Goal: Information Seeking & Learning: Check status

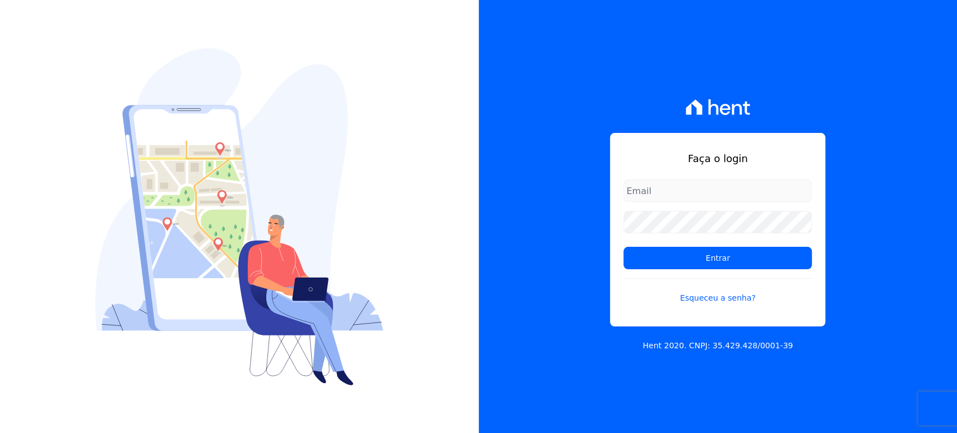
type input "marla@apiceincorporadora.com.br"
click at [867, 131] on div "Faça o login marla@apiceincorporadora.com.br Entrar Esqueceu a senha? Hent 2020…" at bounding box center [718, 216] width 479 height 433
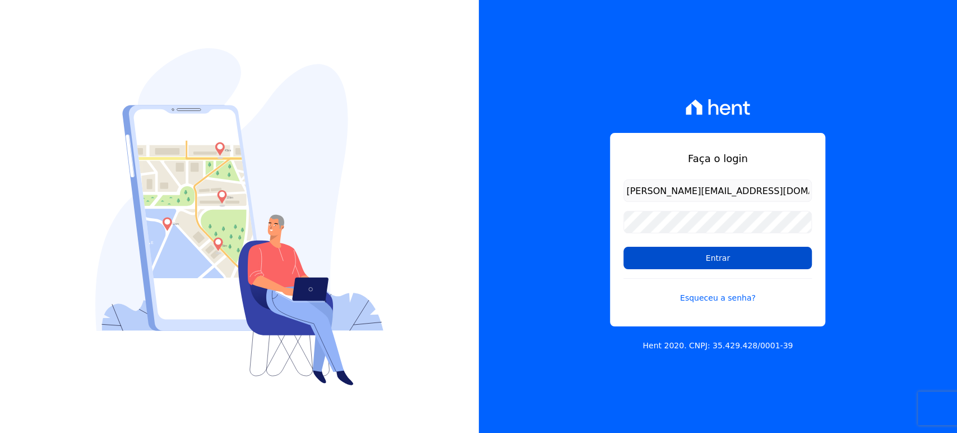
click at [763, 258] on input "Entrar" at bounding box center [717, 258] width 188 height 22
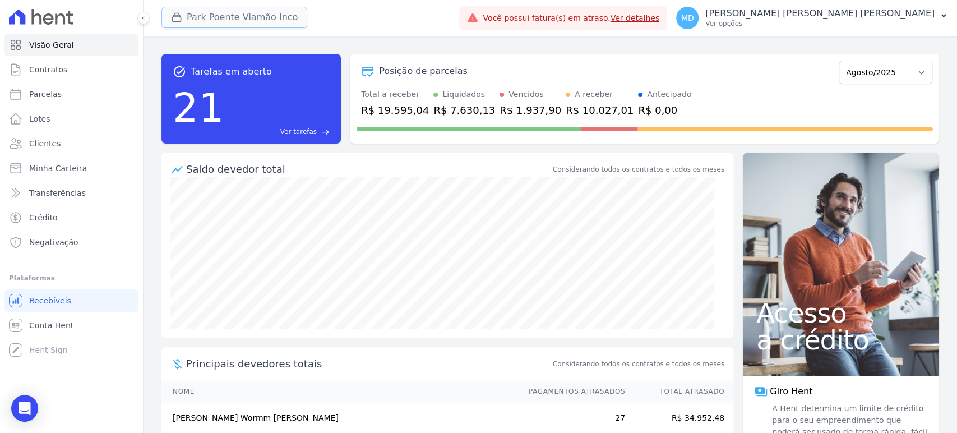
click at [220, 17] on button "Park Poente Viamão Inco" at bounding box center [234, 17] width 146 height 21
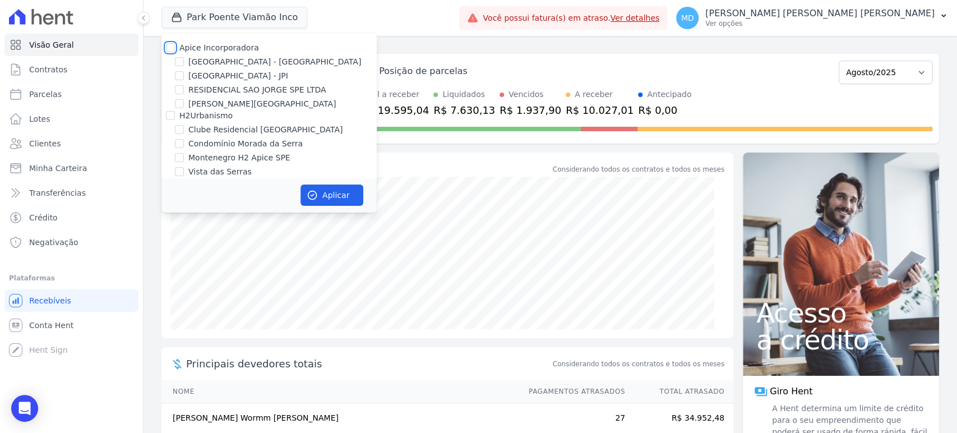
click at [173, 46] on input "Apice Incorporadora" at bounding box center [170, 47] width 9 height 9
checkbox input "true"
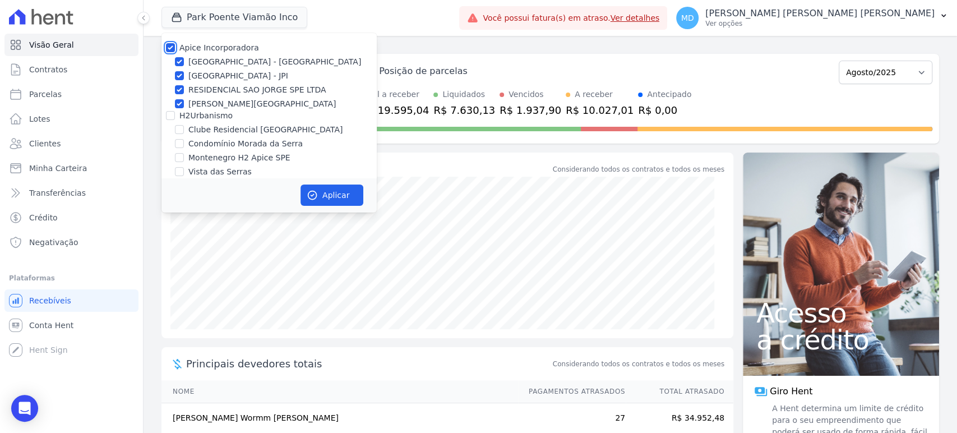
scroll to position [62, 0]
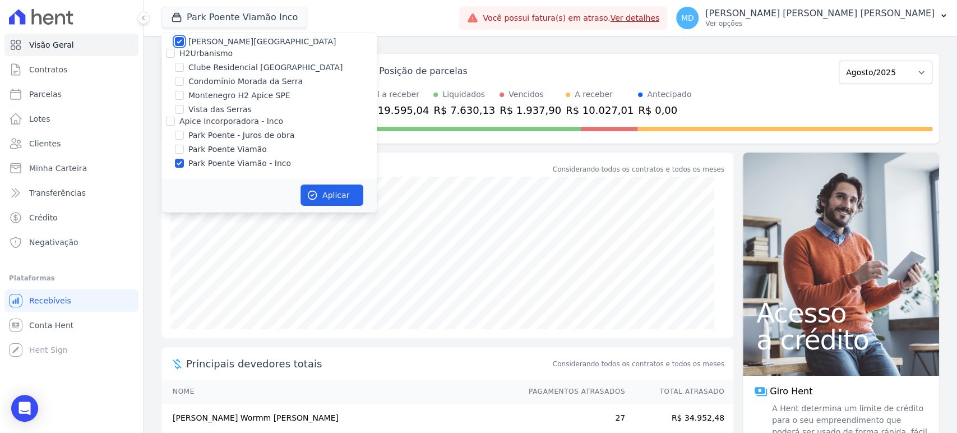
click at [181, 41] on input "[PERSON_NAME][GEOGRAPHIC_DATA]" at bounding box center [179, 41] width 9 height 9
checkbox input "false"
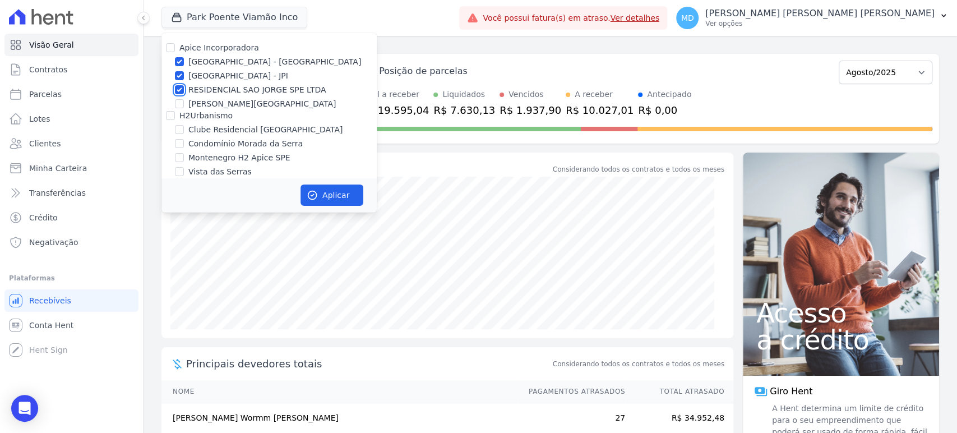
click at [183, 89] on input "RESIDENCIAL SAO JORGE SPE LTDA" at bounding box center [179, 89] width 9 height 9
checkbox input "false"
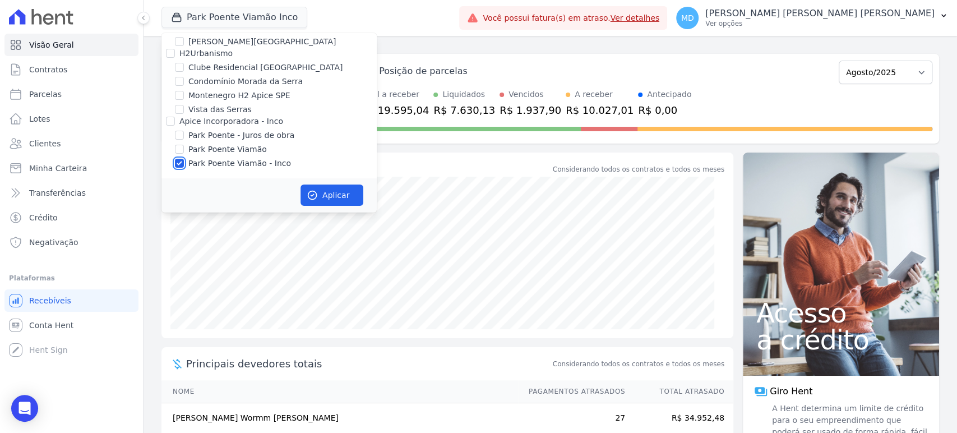
click at [179, 165] on input "Park Poente Viamão - Inco" at bounding box center [179, 163] width 9 height 9
checkbox input "false"
click at [332, 199] on button "Aplicar" at bounding box center [331, 194] width 63 height 21
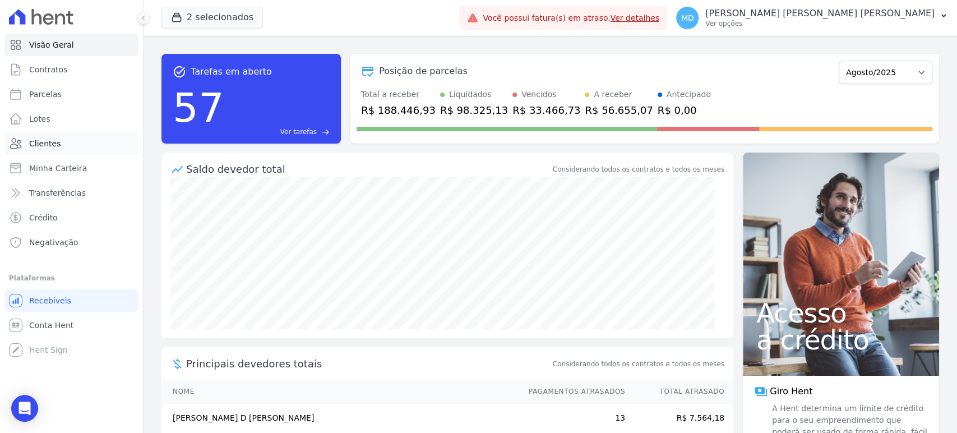
click at [45, 144] on span "Clientes" at bounding box center [44, 143] width 31 height 11
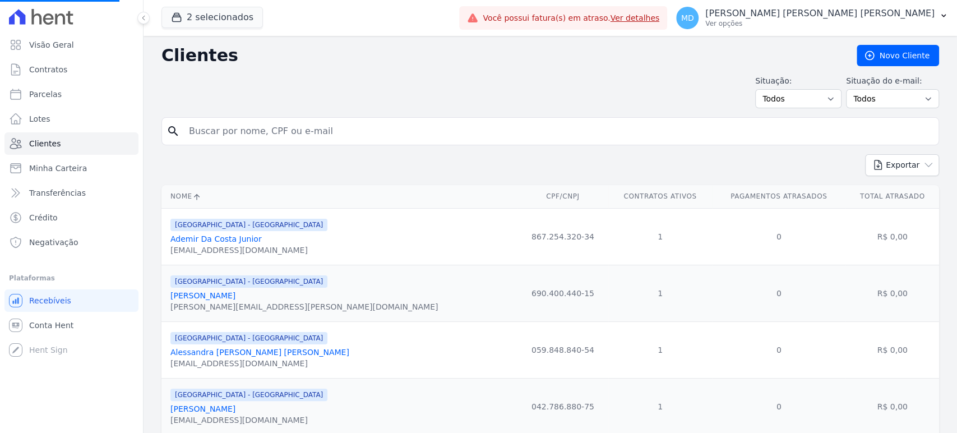
click at [312, 134] on input "search" at bounding box center [558, 131] width 752 height 22
paste input "Nome: [PERSON_NAME] POSSARA"
type input "Nome: [PERSON_NAME] POSSARA"
click at [218, 127] on input "Nome: [PERSON_NAME] POSSARA" at bounding box center [558, 131] width 752 height 22
click at [231, 134] on input "search" at bounding box center [558, 131] width 752 height 22
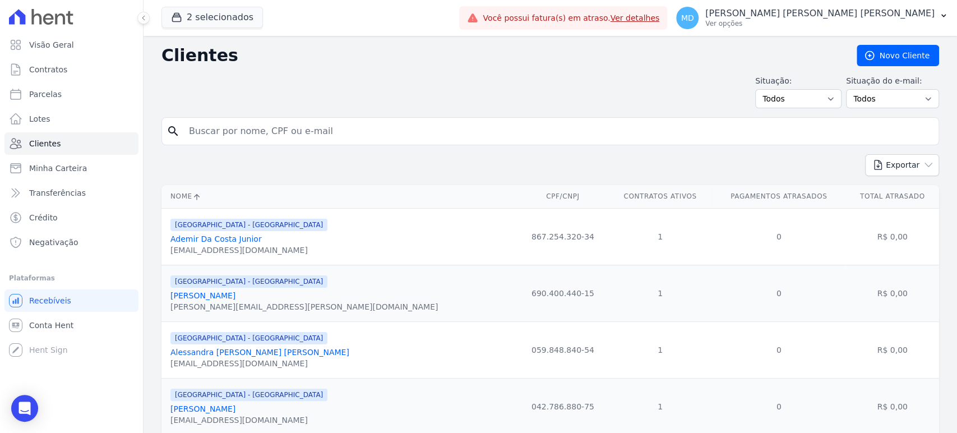
click at [232, 131] on input "search" at bounding box center [558, 131] width 752 height 22
drag, startPoint x: 232, startPoint y: 131, endPoint x: 197, endPoint y: 124, distance: 34.7
click at [197, 124] on input "search" at bounding box center [558, 131] width 752 height 22
paste input "Nome: [PERSON_NAME] POSSARA"
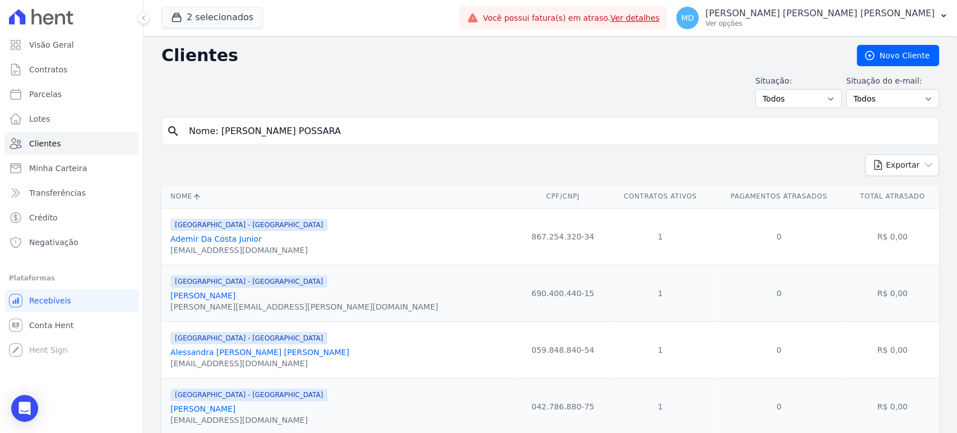
click at [220, 126] on input "Nome: [PERSON_NAME] POSSARA" at bounding box center [558, 131] width 752 height 22
type input "[PERSON_NAME] POSSARA"
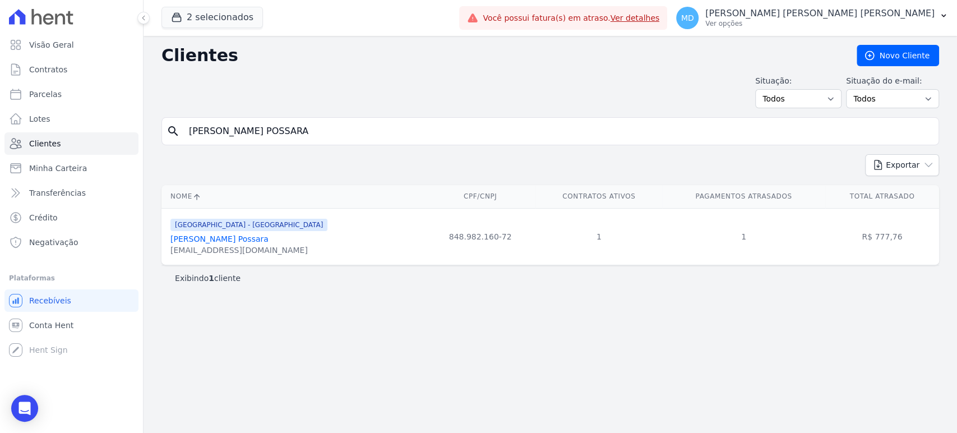
click at [219, 238] on link "[PERSON_NAME] Possara" at bounding box center [219, 238] width 98 height 9
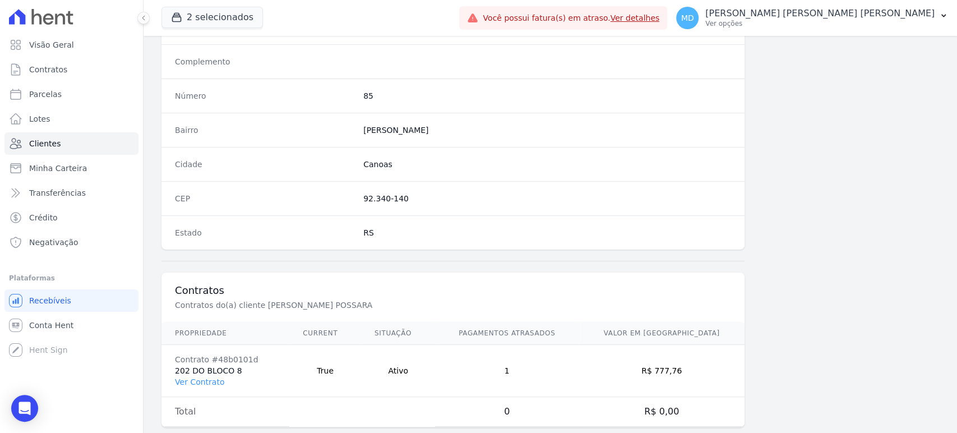
scroll to position [614, 0]
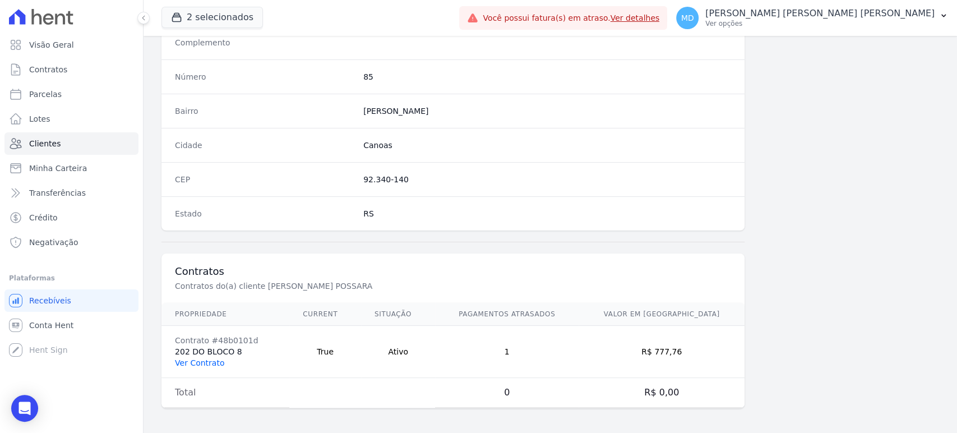
click at [204, 359] on link "Ver Contrato" at bounding box center [199, 362] width 49 height 9
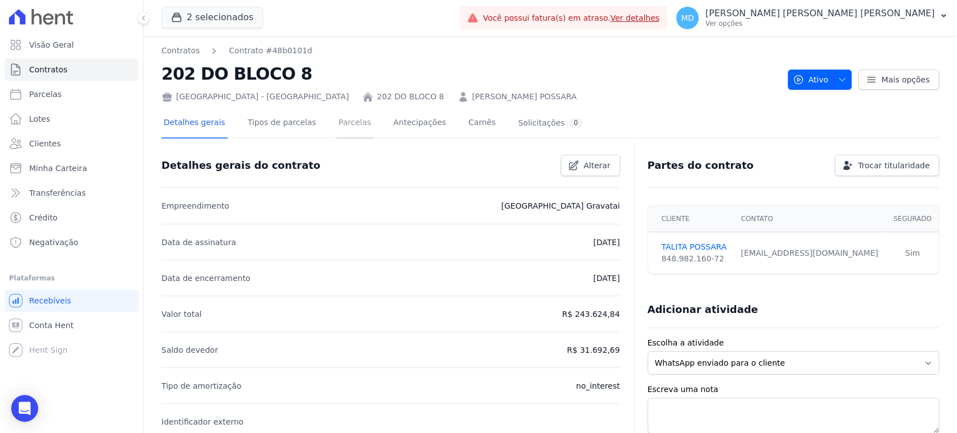
click at [345, 121] on link "Parcelas" at bounding box center [354, 124] width 37 height 30
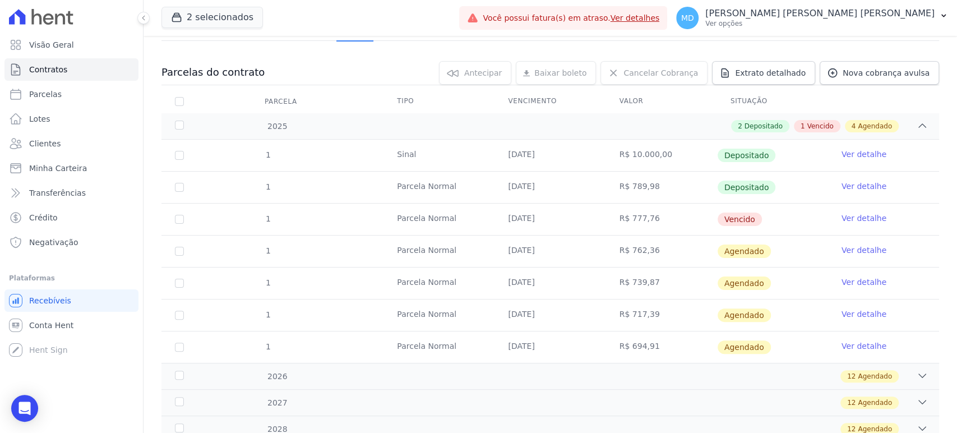
scroll to position [93, 0]
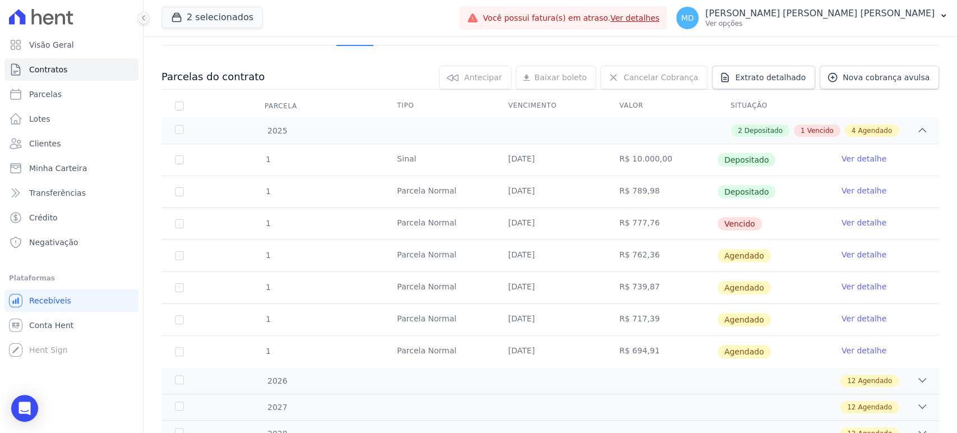
drag, startPoint x: 502, startPoint y: 223, endPoint x: 547, endPoint y: 223, distance: 44.3
click at [547, 223] on td "[DATE]" at bounding box center [549, 223] width 111 height 31
